Goal: Contribute content: Add original content to the website for others to see

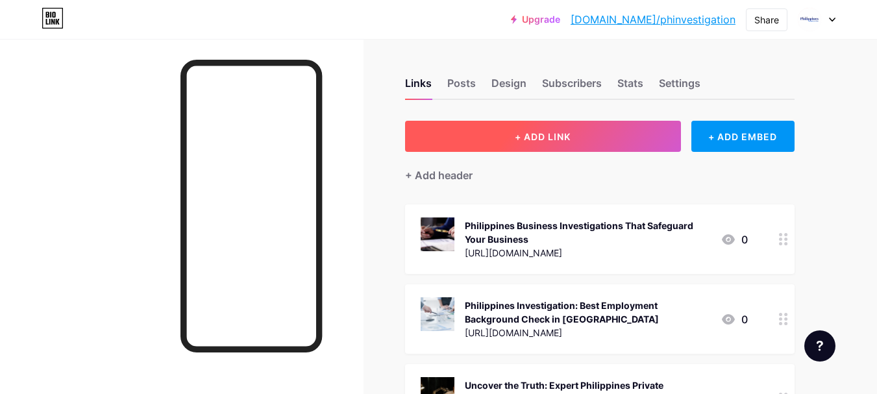
click at [586, 138] on button "+ ADD LINK" at bounding box center [543, 136] width 276 height 31
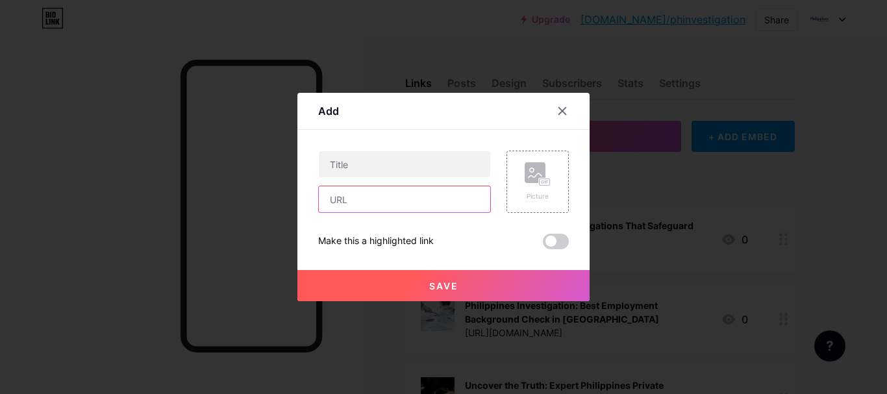
click at [360, 188] on input "text" at bounding box center [404, 199] width 171 height 26
paste input "[URL][DOMAIN_NAME]"
type input "[URL][DOMAIN_NAME]"
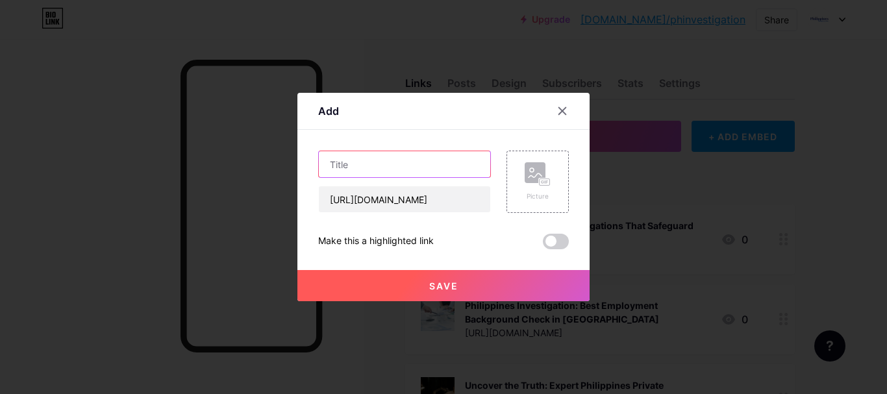
click at [371, 155] on input "text" at bounding box center [404, 164] width 171 height 26
paste input "Uncover the Truth with Philippines Surveillance Investigations"
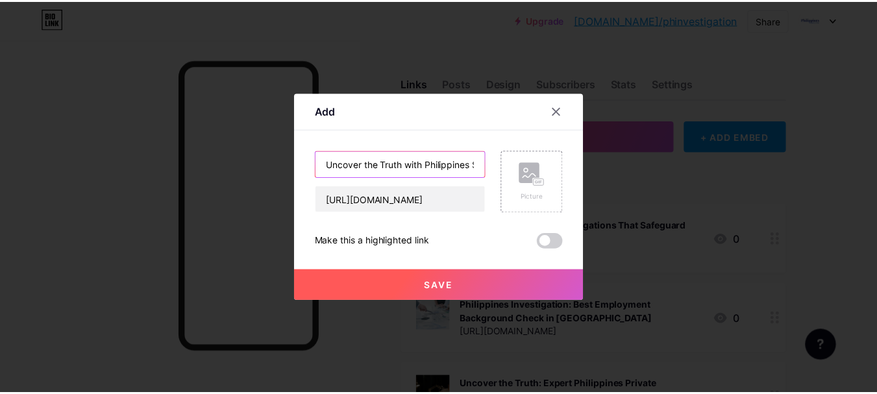
scroll to position [0, 115]
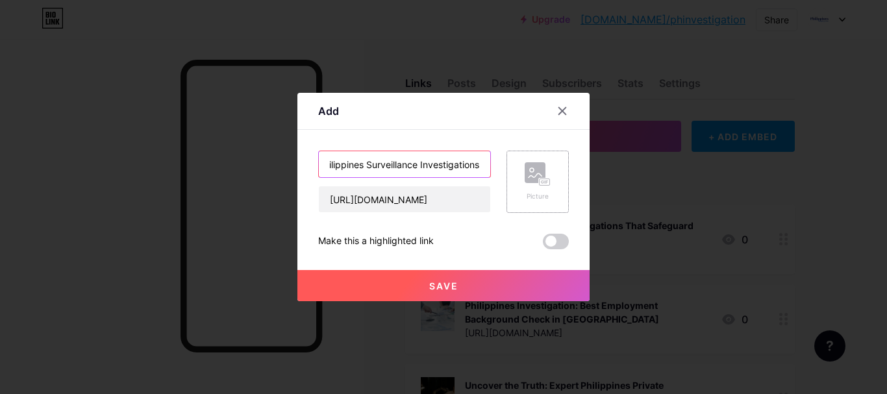
type input "Uncover the Truth with Philippines Surveillance Investigations"
click at [536, 194] on div "Picture" at bounding box center [538, 197] width 26 height 10
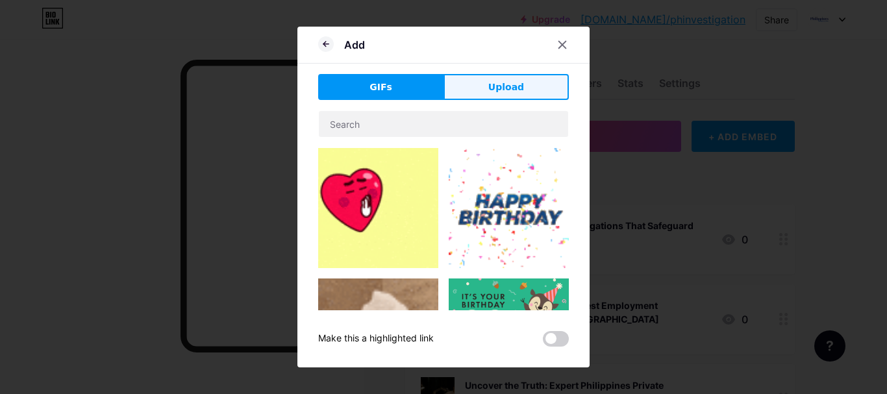
click at [447, 83] on button "Upload" at bounding box center [506, 87] width 125 height 26
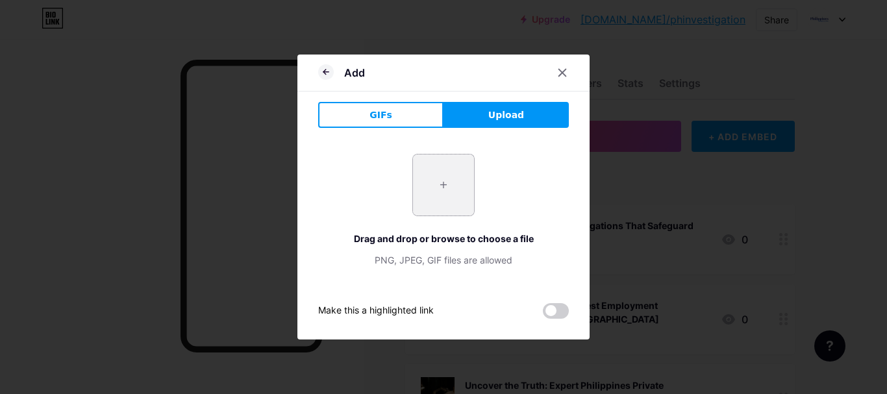
click at [462, 182] on input "file" at bounding box center [443, 185] width 61 height 61
type input "C:\fakepath\surveillance services Philippines .jpg"
click at [434, 205] on input "file" at bounding box center [443, 185] width 61 height 61
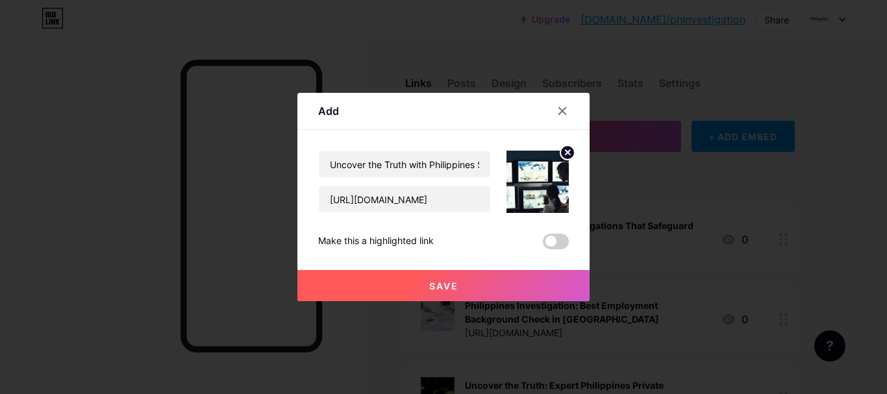
click at [510, 277] on button "Save" at bounding box center [443, 285] width 292 height 31
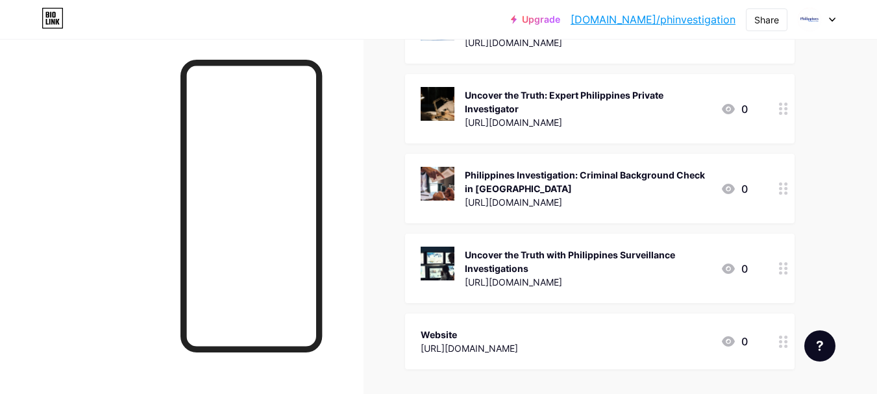
scroll to position [346, 0]
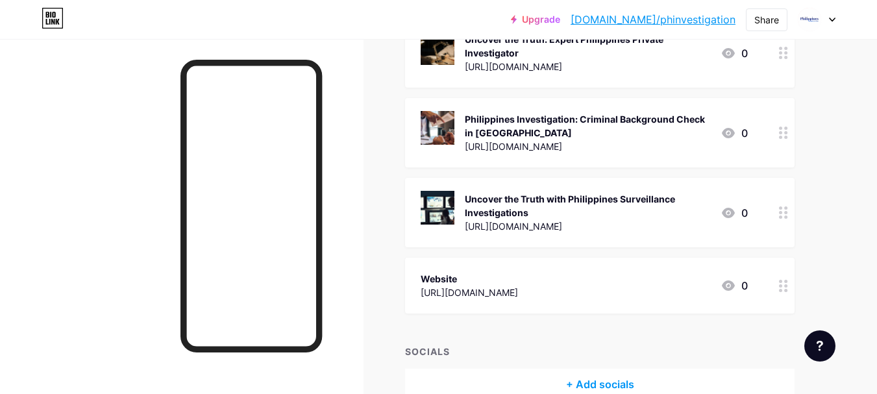
click at [792, 210] on div at bounding box center [784, 212] width 22 height 69
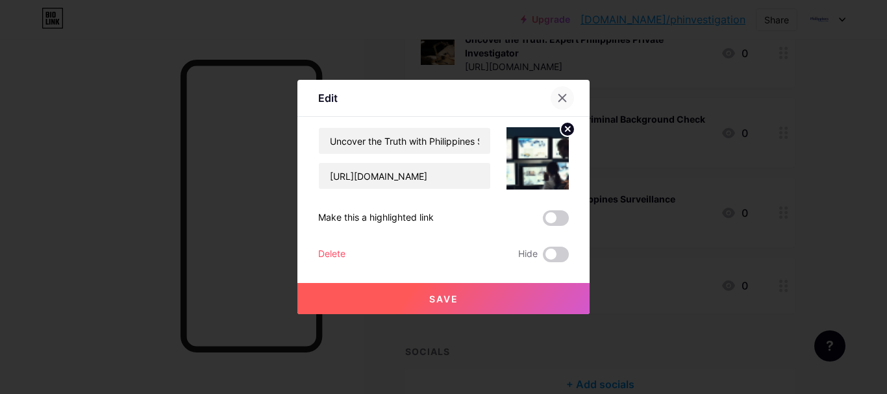
click at [566, 99] on icon at bounding box center [562, 98] width 10 height 10
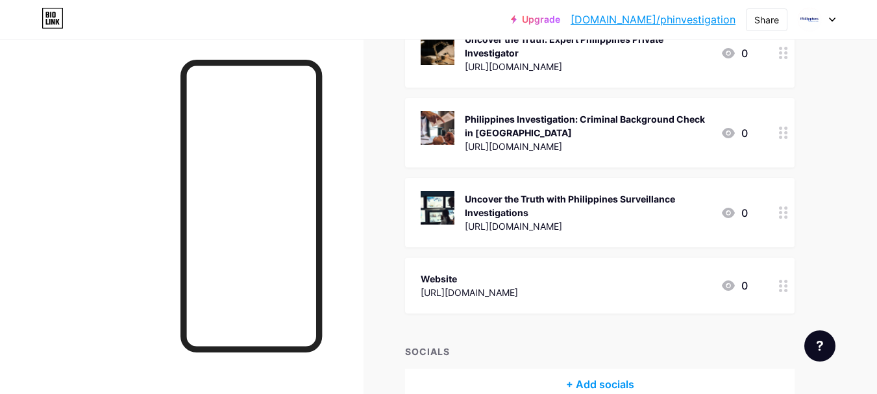
scroll to position [0, 0]
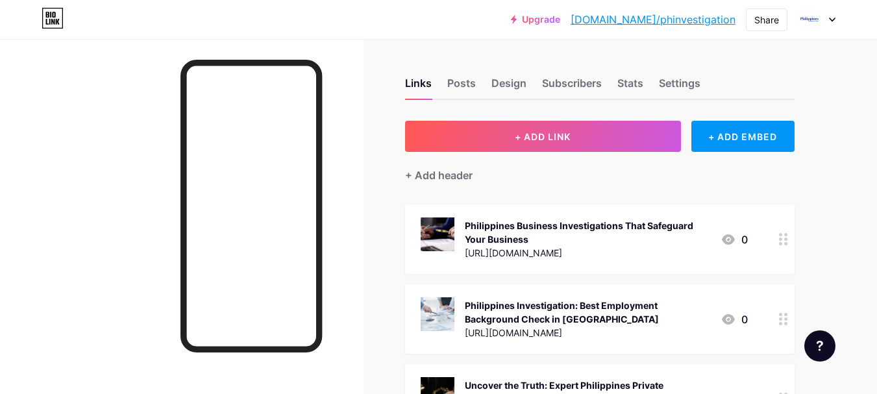
click at [651, 8] on div "Upgrade [DOMAIN_NAME]/phinve... [DOMAIN_NAME]/phinvestigation" at bounding box center [623, 19] width 225 height 23
click at [655, 20] on link "[DOMAIN_NAME]/phinvestigation" at bounding box center [653, 20] width 165 height 16
